Goal: Navigation & Orientation: Find specific page/section

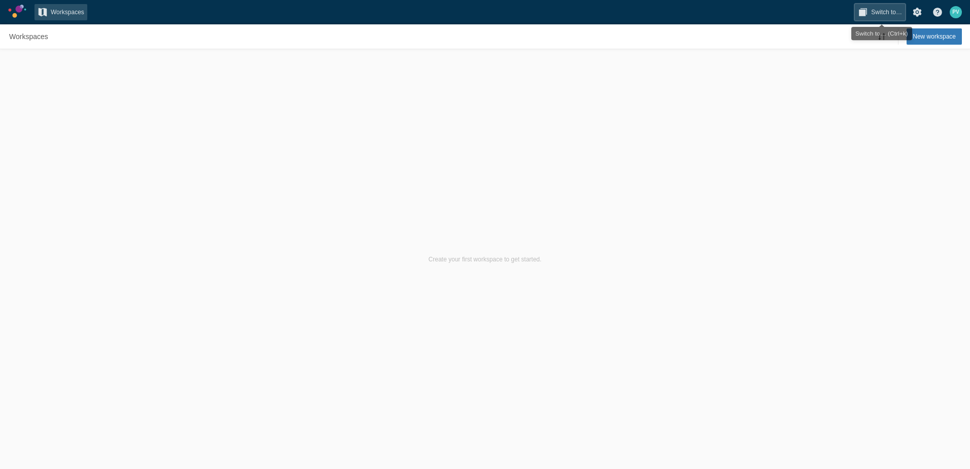
click at [884, 10] on span "Switch to…" at bounding box center [886, 12] width 31 height 10
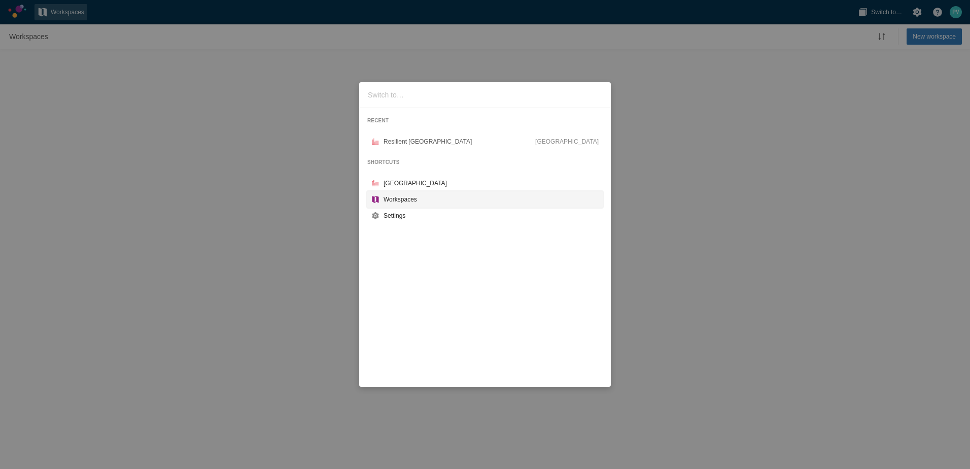
click at [399, 204] on div "Workspaces" at bounding box center [490, 199] width 215 height 10
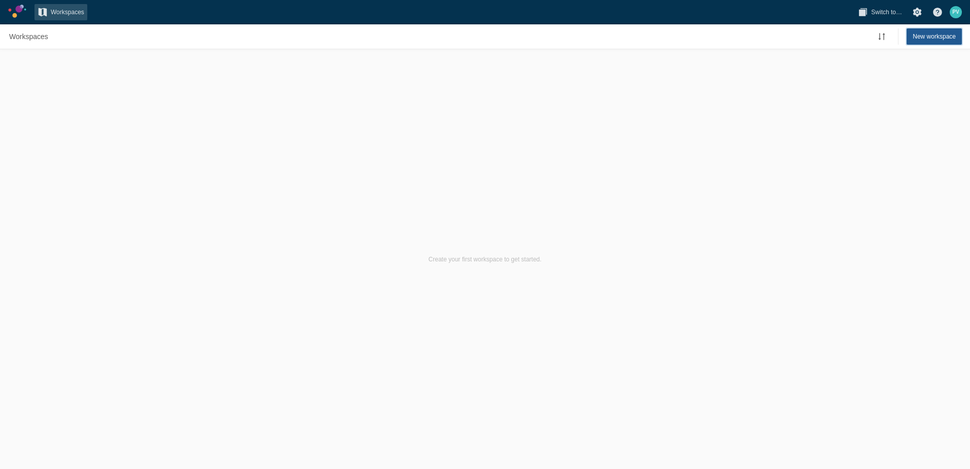
click at [918, 39] on span "New workspace" at bounding box center [933, 36] width 43 height 10
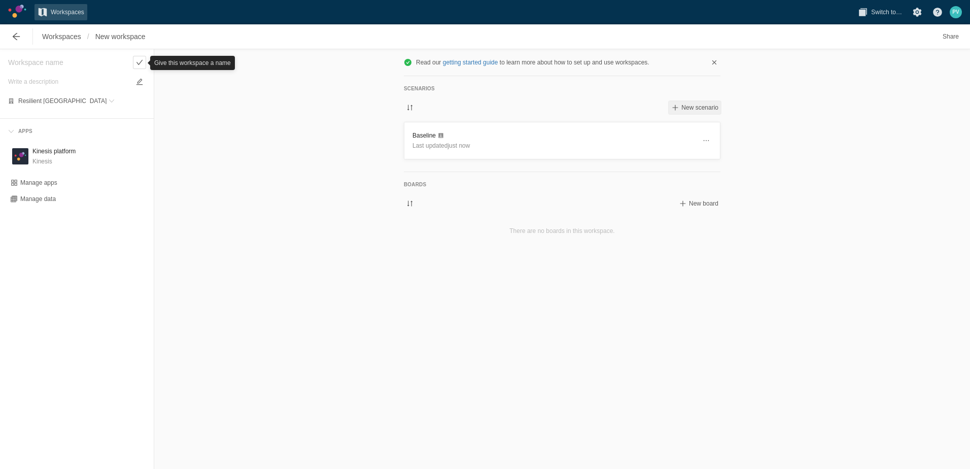
click at [677, 108] on span at bounding box center [675, 107] width 8 height 8
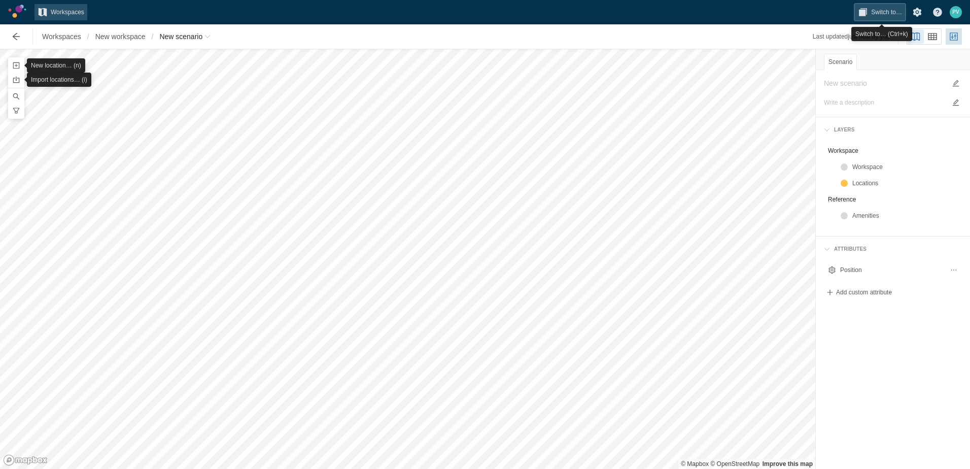
click at [871, 13] on span "Switch to…" at bounding box center [880, 12] width 50 height 16
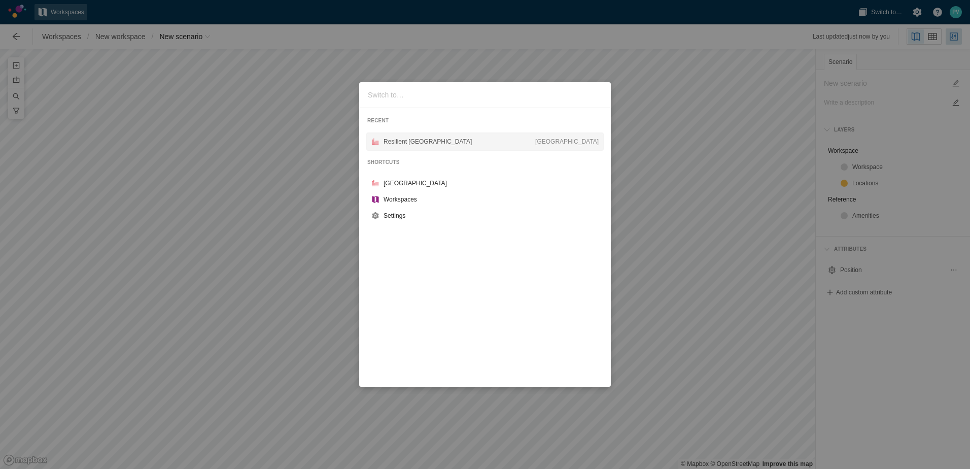
click at [417, 140] on div "Resilient [GEOGRAPHIC_DATA]" at bounding box center [459, 141] width 152 height 10
